Goal: Find specific page/section

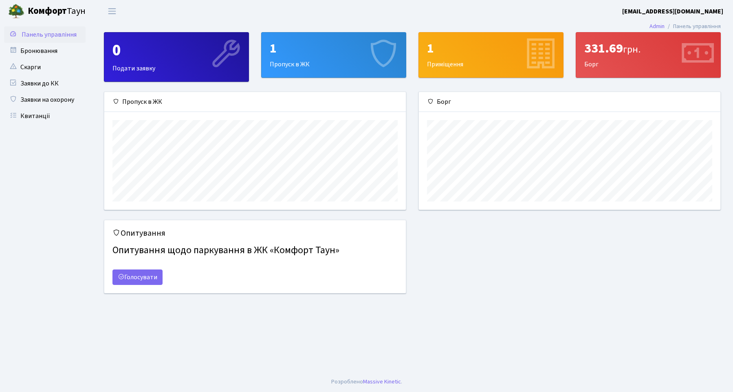
scroll to position [118, 302]
click at [112, 8] on span "Переключити навігацію" at bounding box center [112, 11] width 12 height 9
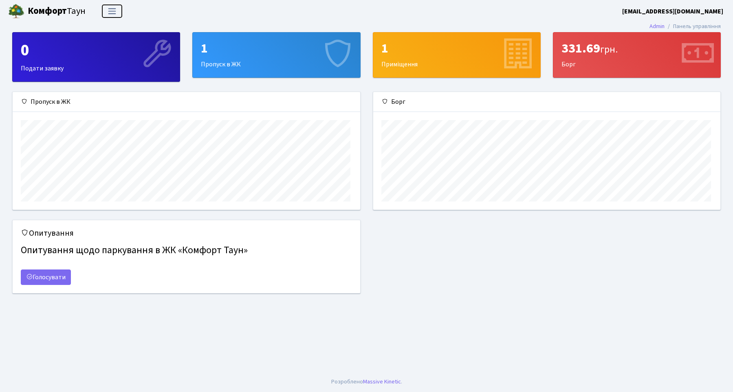
scroll to position [0, 0]
click at [608, 57] on div "331.69 грн. Борг" at bounding box center [636, 55] width 167 height 45
click at [697, 51] on icon at bounding box center [697, 54] width 39 height 39
drag, startPoint x: 602, startPoint y: 65, endPoint x: 306, endPoint y: 34, distance: 297.1
click at [306, 34] on div "0 Подати заявку 1 Пропуск в ЖК 1 Приміщення 331.69 грн. Борг" at bounding box center [366, 61] width 721 height 59
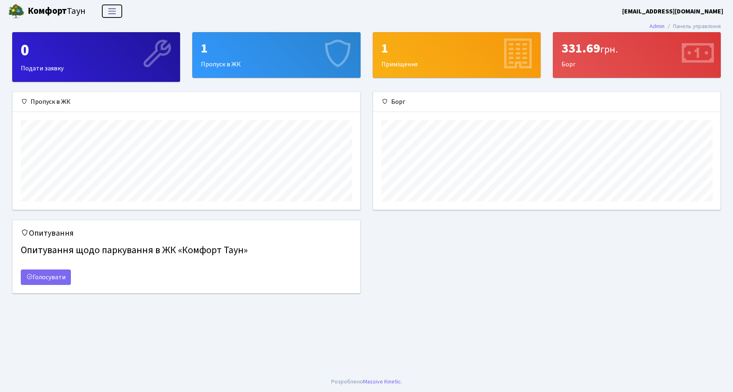
click at [119, 13] on button "Переключити навігацію" at bounding box center [112, 10] width 20 height 13
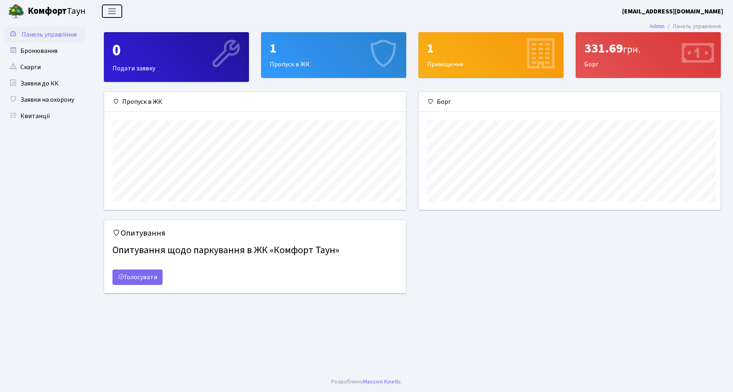
scroll to position [407407, 407223]
click at [37, 34] on span "Панель управління" at bounding box center [49, 34] width 55 height 9
click at [621, 43] on div "331.69 грн." at bounding box center [648, 48] width 128 height 15
click at [700, 58] on icon at bounding box center [697, 54] width 39 height 39
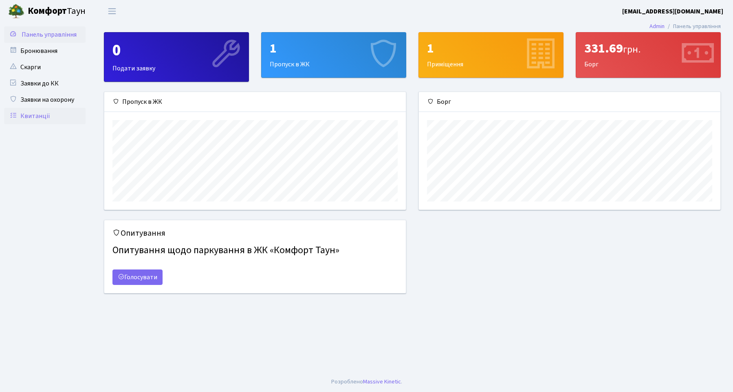
click at [31, 112] on link "Квитанції" at bounding box center [45, 116] width 82 height 16
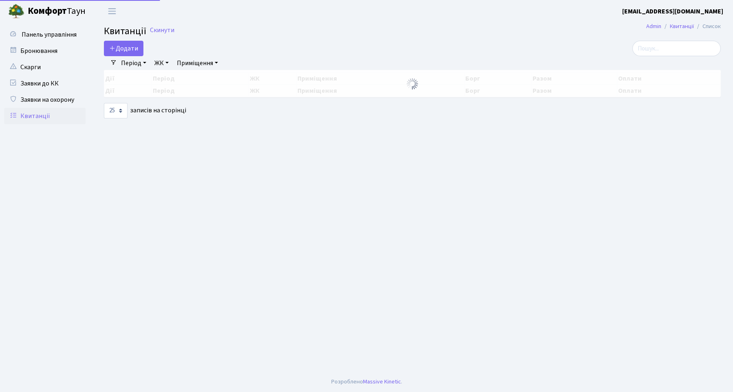
select select "25"
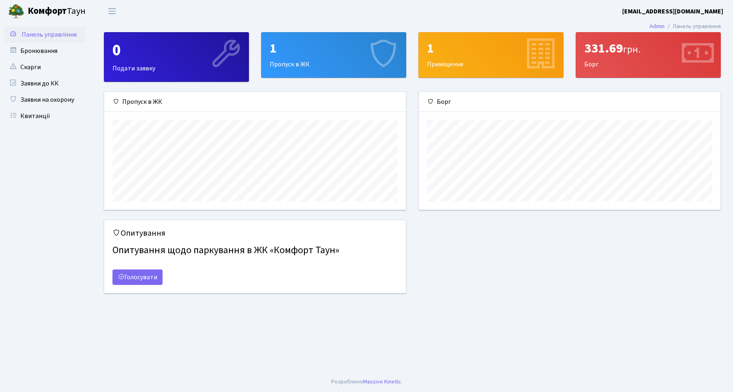
scroll to position [118, 302]
